Goal: Task Accomplishment & Management: Complete application form

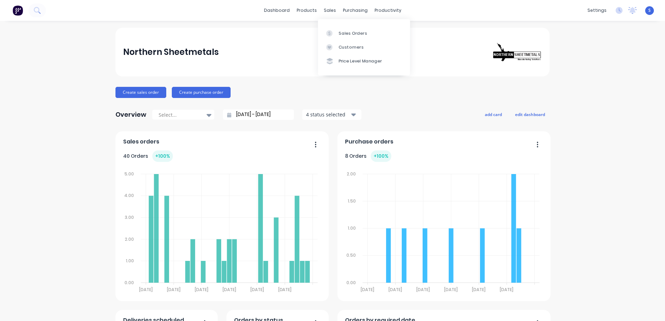
click at [335, 35] on div at bounding box center [331, 33] width 10 height 6
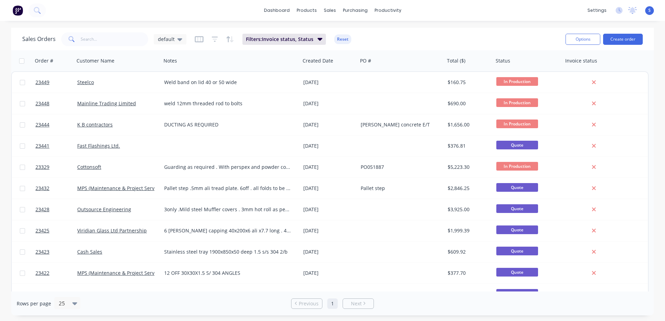
click at [442, 37] on button "Create order" at bounding box center [623, 39] width 40 height 11
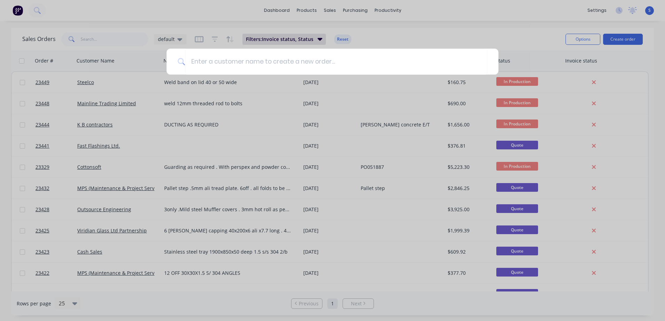
click at [195, 62] on input at bounding box center [336, 62] width 302 height 26
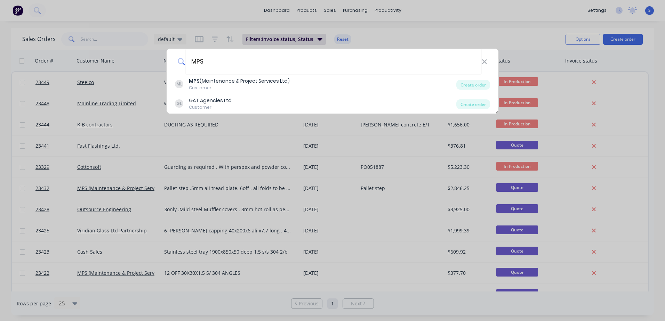
type input "MPS"
click at [210, 80] on div "MPS (Maintenance & Project Services Ltd)" at bounding box center [239, 81] width 101 height 7
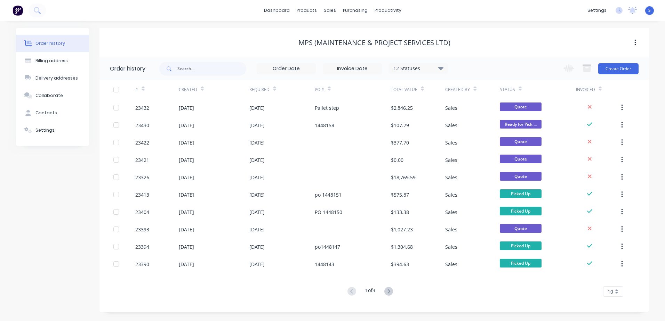
click at [442, 67] on button "Create Order" at bounding box center [618, 68] width 40 height 11
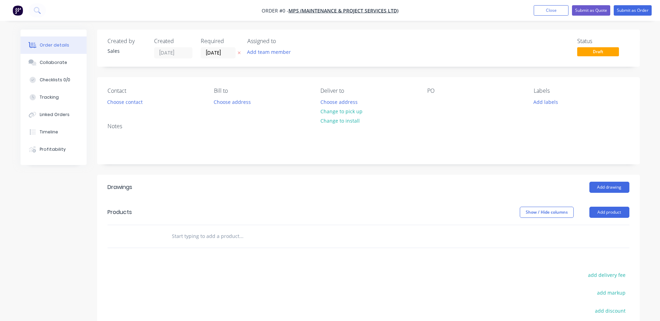
click at [132, 103] on button "Choose contact" at bounding box center [124, 101] width 43 height 9
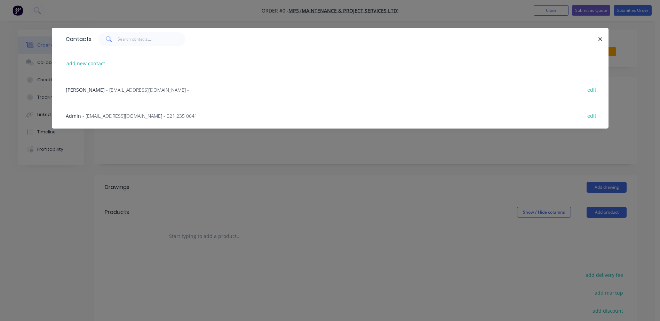
click at [106, 89] on span "- [EMAIL_ADDRESS][DOMAIN_NAME] -" at bounding box center [147, 90] width 83 height 7
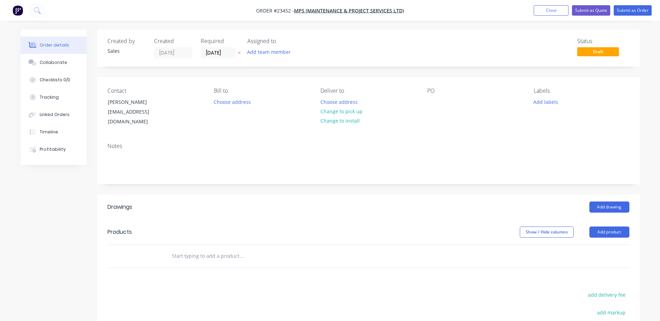
click at [329, 111] on button "Change to pick up" at bounding box center [341, 111] width 49 height 9
click at [430, 101] on div at bounding box center [432, 102] width 11 height 10
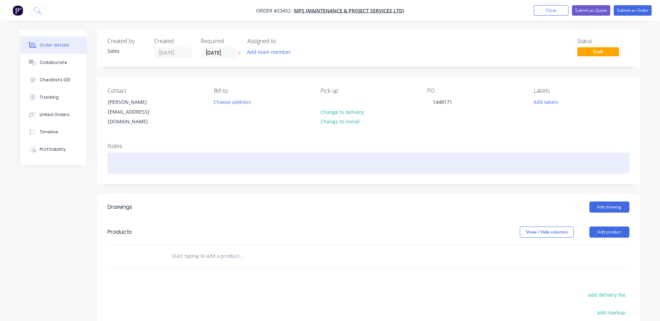
click at [119, 157] on div at bounding box center [369, 163] width 522 height 21
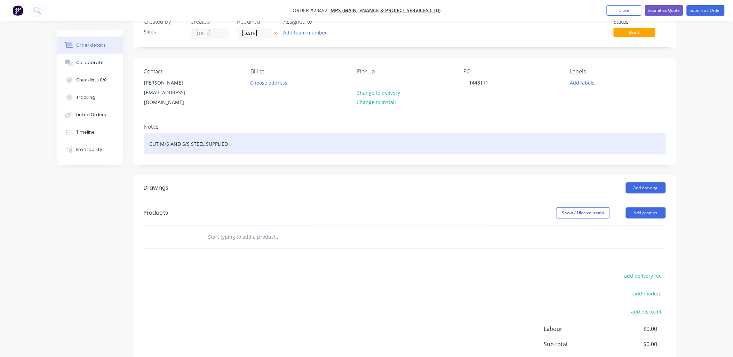
scroll to position [81, 0]
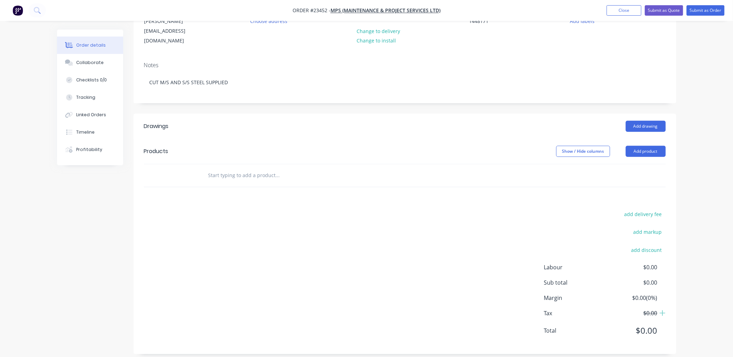
click at [442, 146] on button "Add product" at bounding box center [646, 151] width 40 height 11
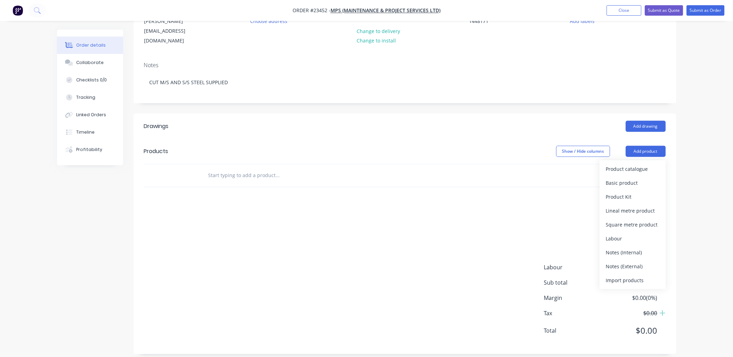
click at [442, 164] on div "Product catalogue" at bounding box center [633, 169] width 54 height 10
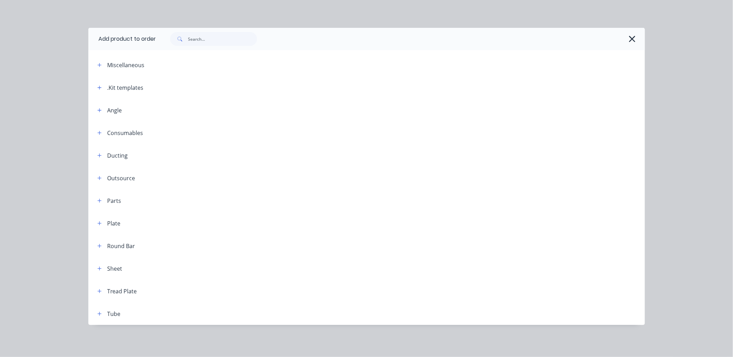
click at [102, 86] on button "button" at bounding box center [99, 87] width 9 height 9
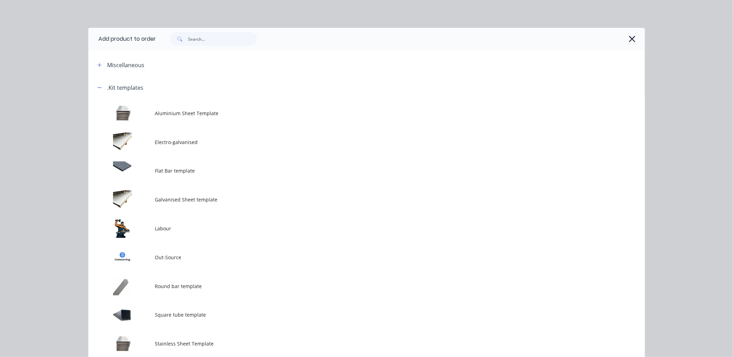
click at [144, 224] on td at bounding box center [121, 228] width 67 height 29
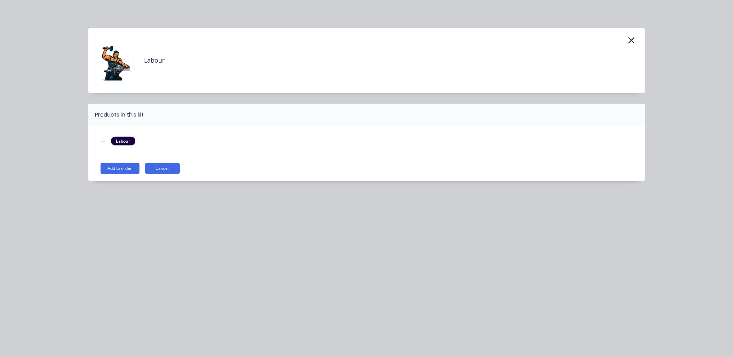
click at [122, 168] on button "Add to order" at bounding box center [120, 168] width 39 height 11
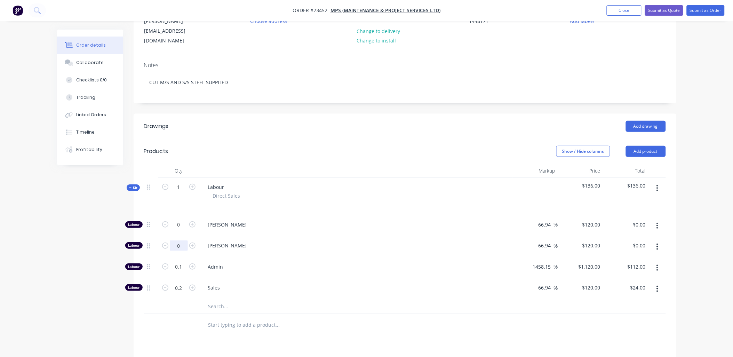
click at [179, 224] on input "0" at bounding box center [179, 225] width 18 height 10
type input "0.25"
type input "$30.00"
click at [323, 224] on div "Admin" at bounding box center [356, 267] width 313 height 21
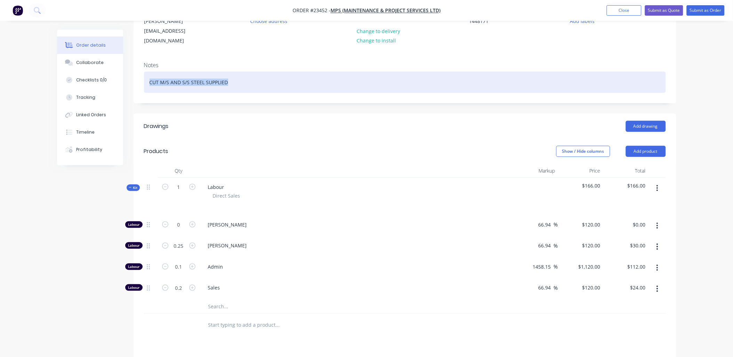
drag, startPoint x: 237, startPoint y: 73, endPoint x: 145, endPoint y: 71, distance: 92.2
click at [145, 72] on div "CUT M/S AND S/S STEEL SUPPLIED" at bounding box center [405, 82] width 522 height 21
copy div "CUT M/S AND S/S STEEL SUPPLIED"
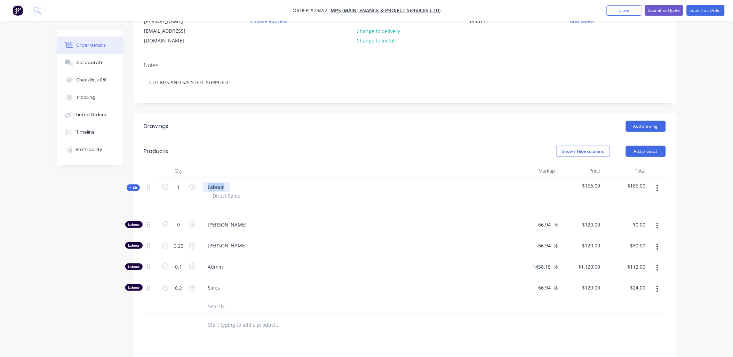
drag, startPoint x: 226, startPoint y: 179, endPoint x: 204, endPoint y: 177, distance: 22.3
click at [204, 182] on div "Labour" at bounding box center [215, 187] width 27 height 10
paste div
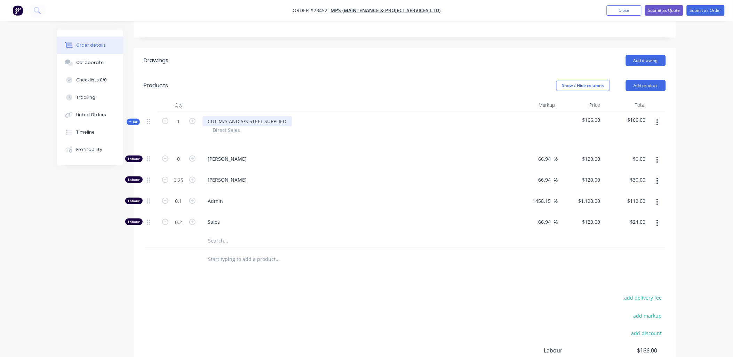
scroll to position [155, 0]
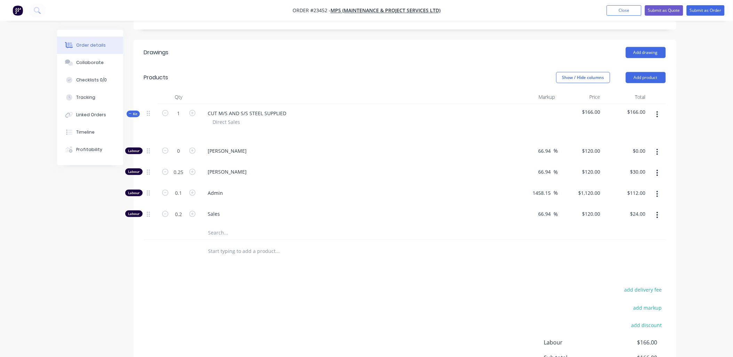
click at [442, 212] on icon "button" at bounding box center [657, 215] width 1 height 6
click at [442, 224] on div "Delete" at bounding box center [633, 261] width 54 height 10
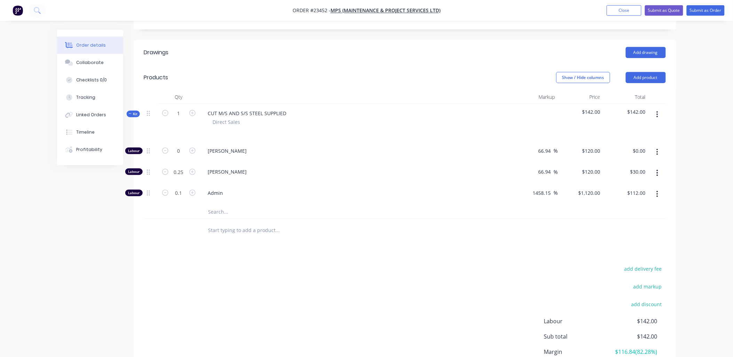
click at [442, 191] on icon "button" at bounding box center [657, 194] width 1 height 6
click at [442, 224] on div "Delete" at bounding box center [633, 240] width 54 height 10
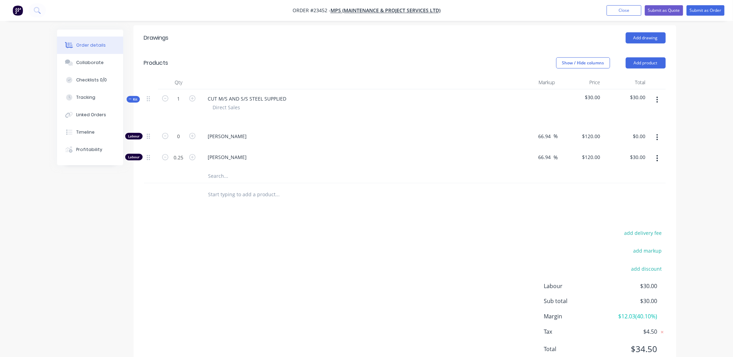
scroll to position [188, 0]
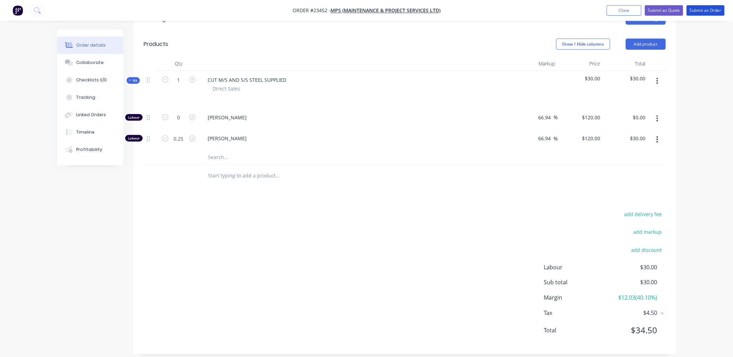
click at [442, 9] on button "Submit as Order" at bounding box center [706, 10] width 38 height 10
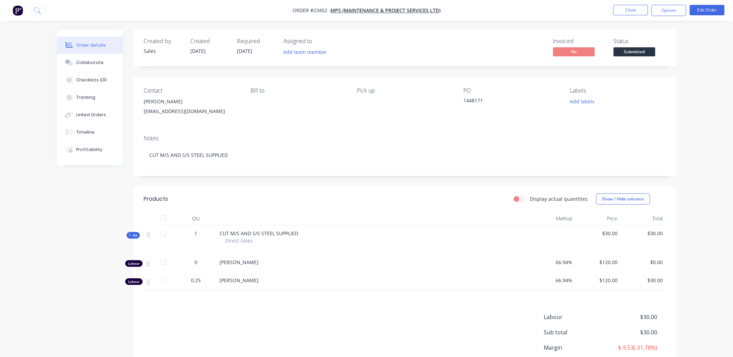
click at [442, 8] on button "Options" at bounding box center [669, 10] width 35 height 11
click at [442, 81] on div "Work Order" at bounding box center [648, 84] width 64 height 10
click at [442, 69] on div "Without pricing" at bounding box center [648, 70] width 64 height 10
click at [442, 7] on button "Close" at bounding box center [630, 10] width 35 height 10
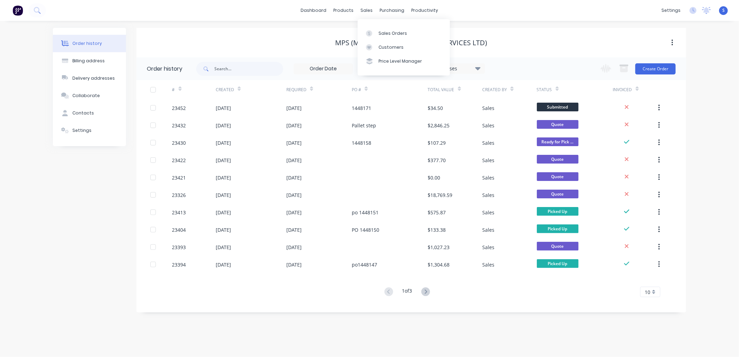
click at [388, 34] on div "Sales Orders" at bounding box center [393, 33] width 29 height 6
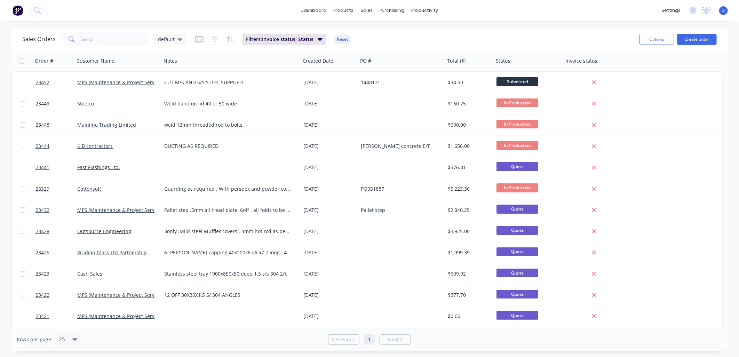
click at [442, 80] on span "Submitted" at bounding box center [517, 81] width 42 height 9
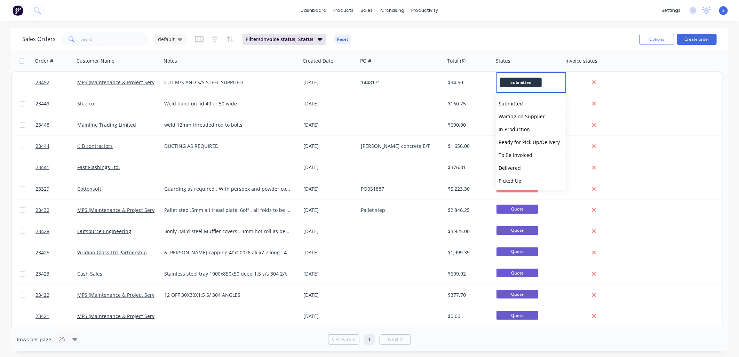
click at [442, 153] on span "To Be Invoiced" at bounding box center [516, 155] width 34 height 7
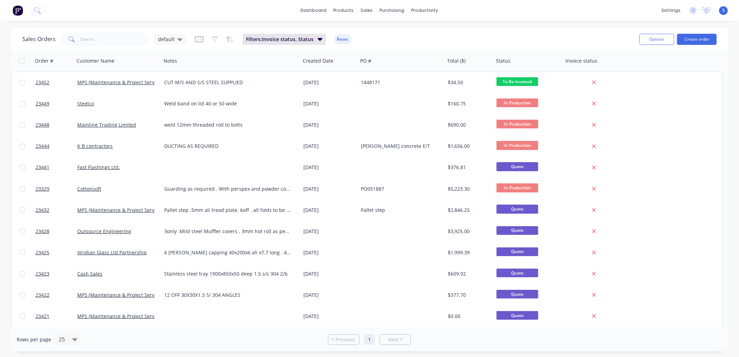
click at [94, 82] on link "MPS (Maintenance & Project Services Ltd)" at bounding box center [125, 82] width 96 height 7
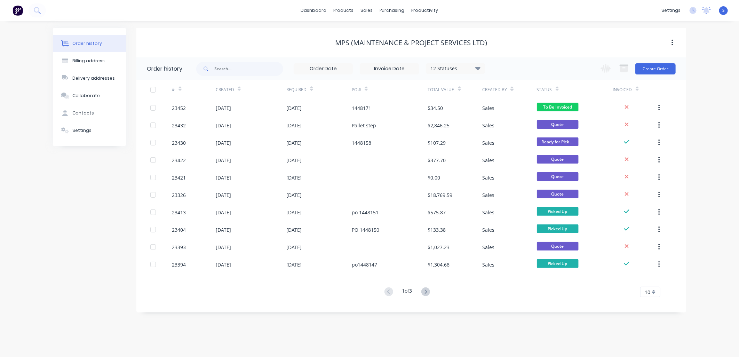
click at [196, 108] on div "23452" at bounding box center [193, 107] width 43 height 17
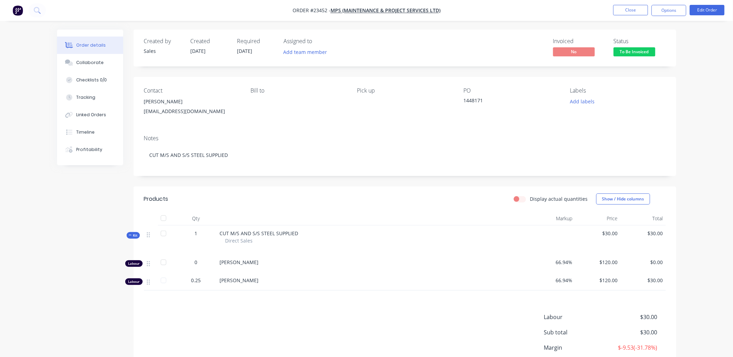
click at [442, 11] on button "Close" at bounding box center [630, 10] width 35 height 10
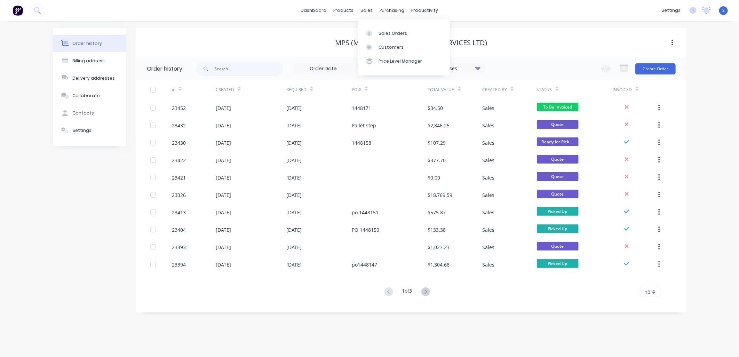
click at [377, 36] on link "Sales Orders" at bounding box center [404, 33] width 92 height 14
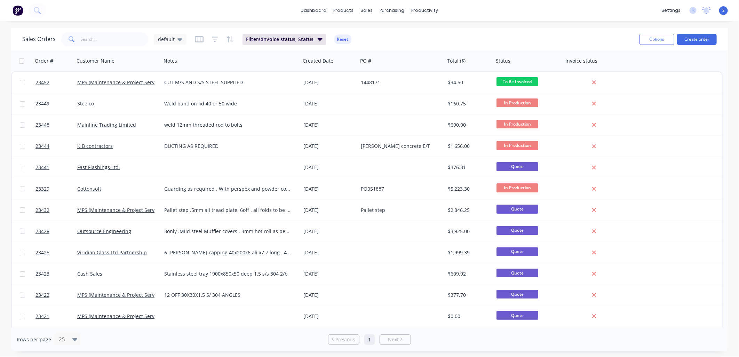
click at [94, 102] on div "Steelco" at bounding box center [115, 103] width 77 height 7
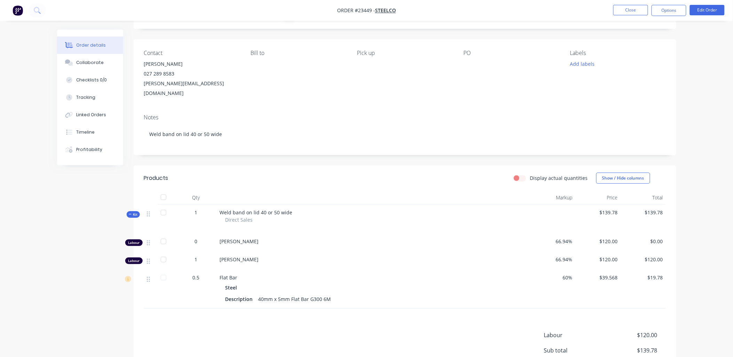
scroll to position [105, 0]
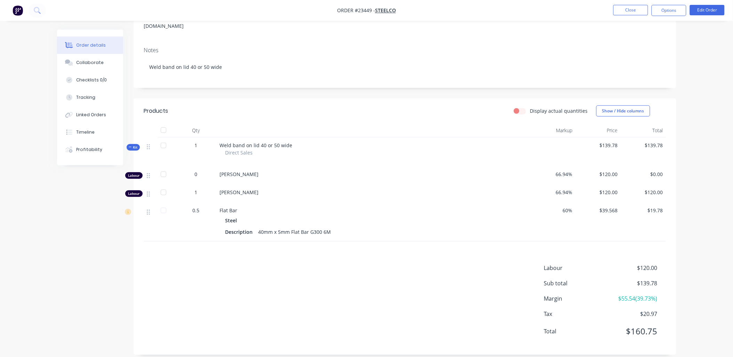
click at [442, 9] on button "Close" at bounding box center [630, 10] width 35 height 10
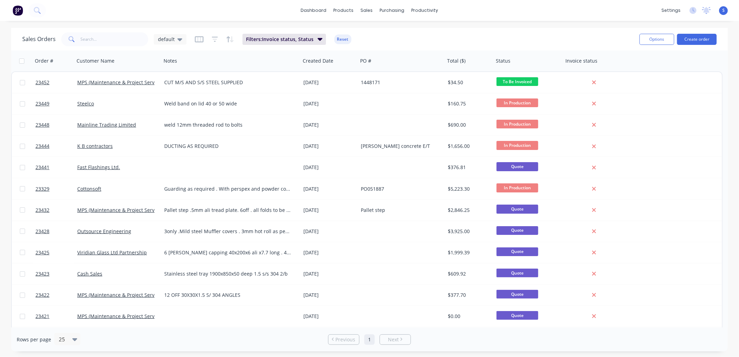
click at [442, 101] on span "In Production" at bounding box center [517, 102] width 42 height 9
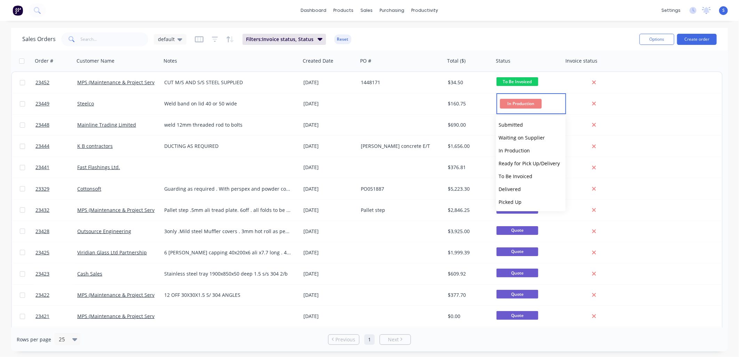
click at [442, 173] on span "To Be Invoiced" at bounding box center [516, 176] width 34 height 7
